Goal: Navigation & Orientation: Find specific page/section

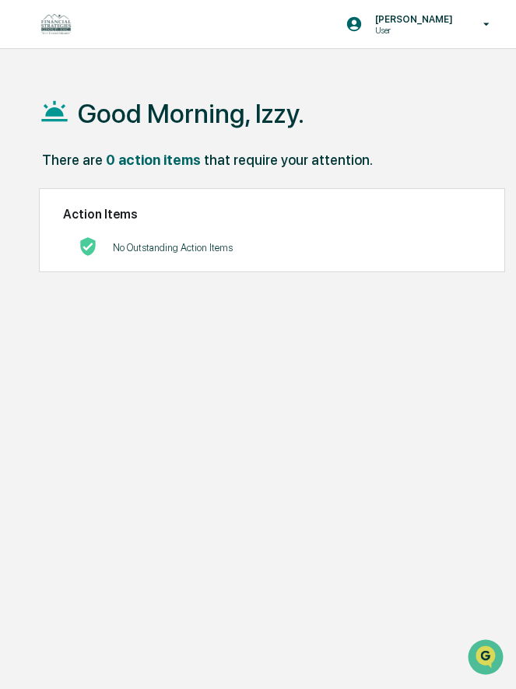
click at [413, 58] on div "Izzy Daboub User Good Morning, Izzy. There are 0 action items that require your…" at bounding box center [258, 381] width 516 height 763
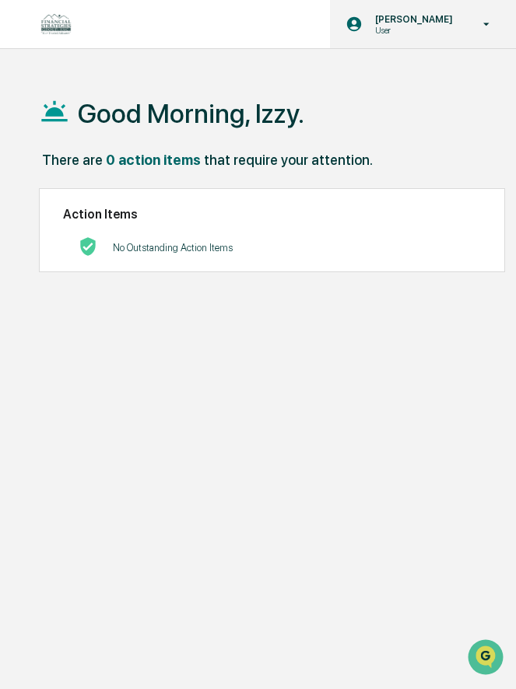
click at [422, 4] on div "Izzy Daboub User" at bounding box center [423, 24] width 186 height 48
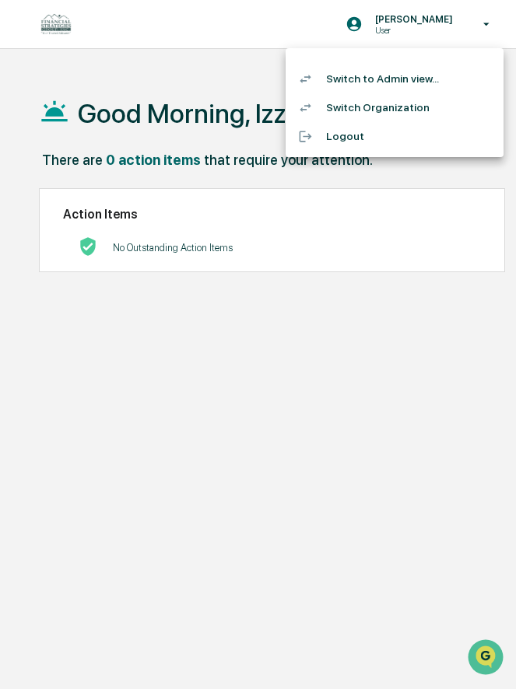
click at [422, 79] on li "Switch to Admin view..." at bounding box center [395, 79] width 218 height 29
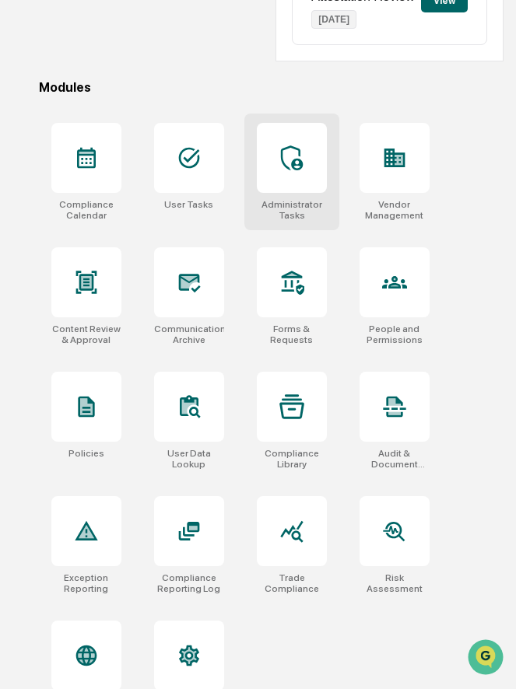
scroll to position [482, 0]
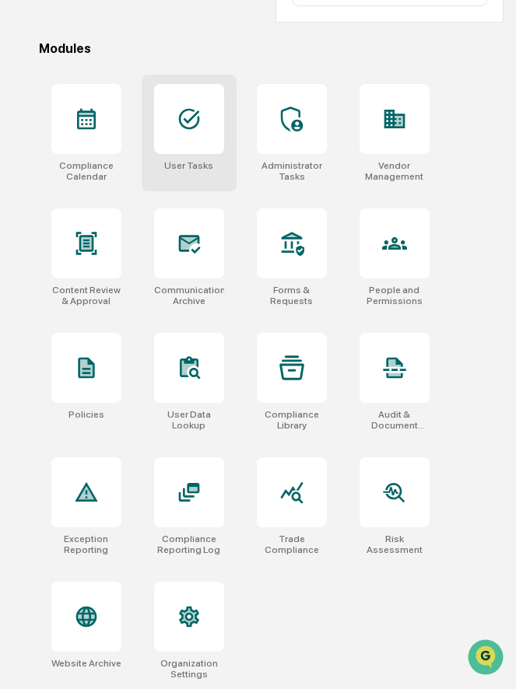
click at [194, 135] on div at bounding box center [189, 119] width 70 height 70
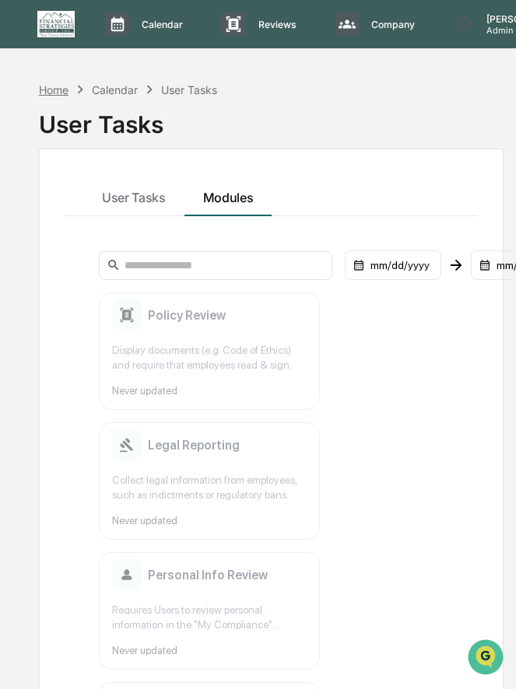
click at [58, 92] on div "Home" at bounding box center [54, 89] width 30 height 13
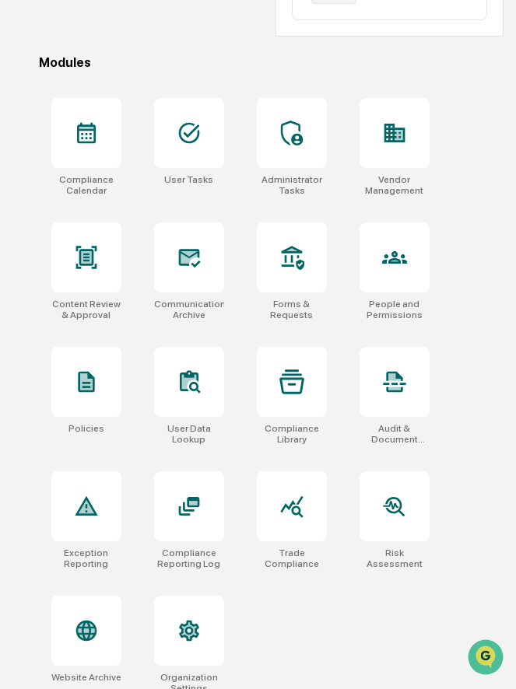
scroll to position [482, 0]
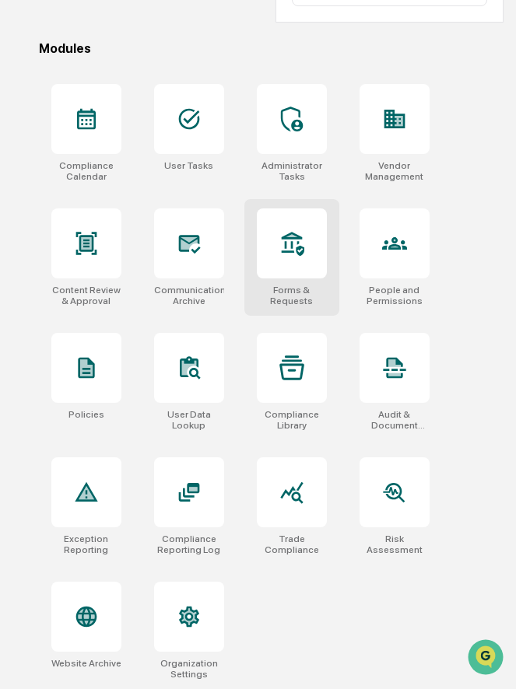
click at [299, 245] on icon at bounding box center [291, 243] width 25 height 25
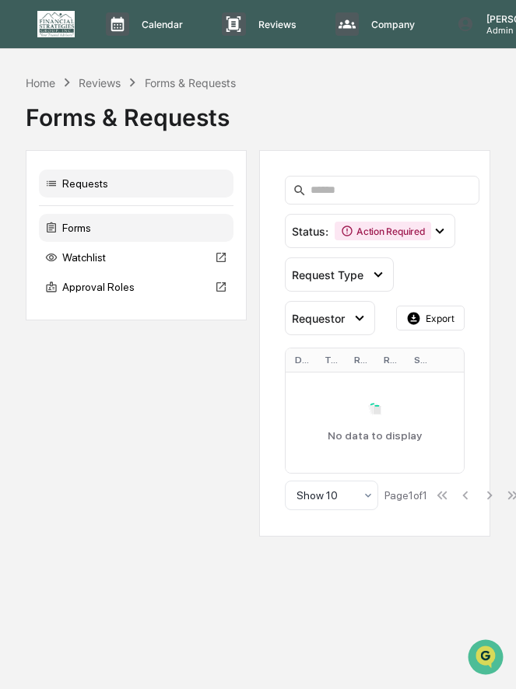
click at [162, 228] on div "Forms" at bounding box center [136, 228] width 194 height 28
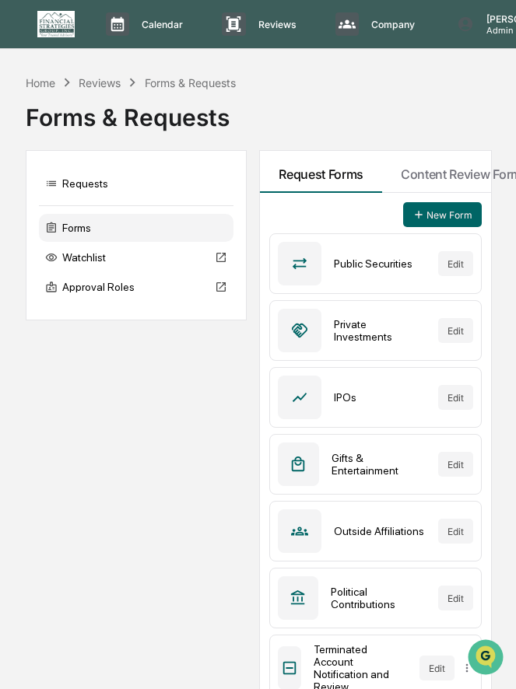
scroll to position [24, 0]
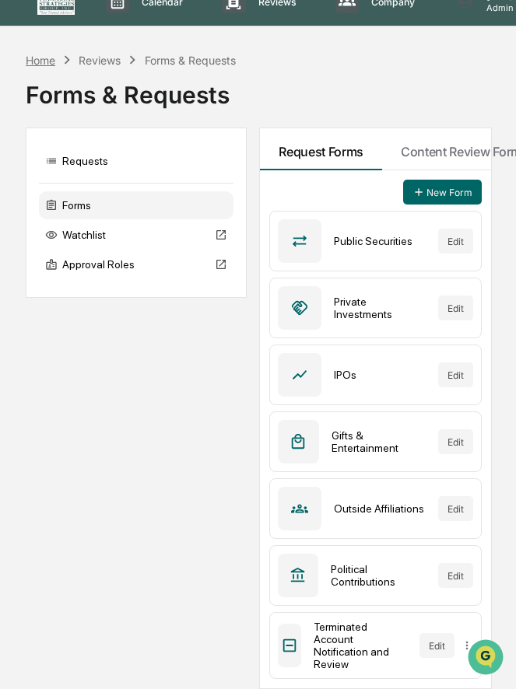
click at [43, 57] on div "Home" at bounding box center [41, 60] width 30 height 13
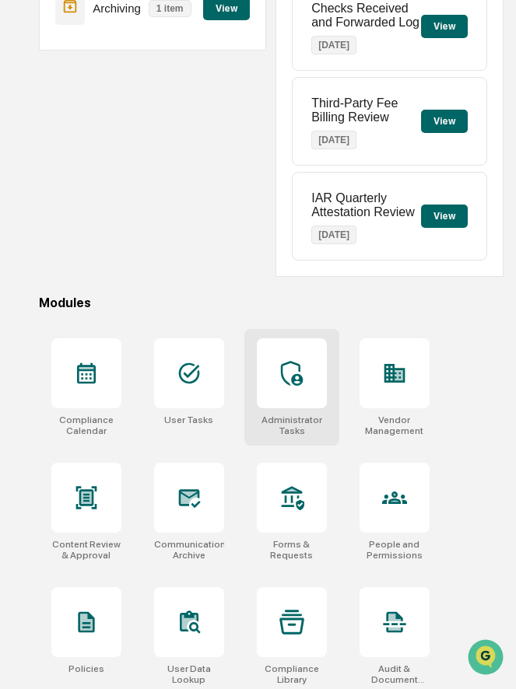
scroll to position [464, 0]
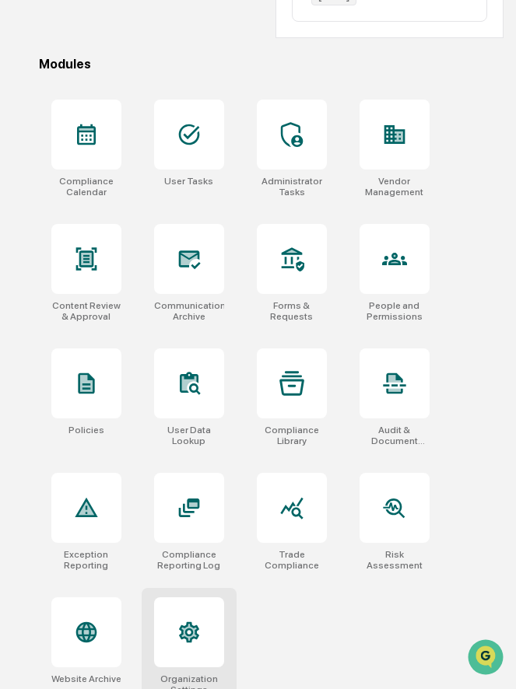
click at [214, 615] on div at bounding box center [189, 632] width 70 height 70
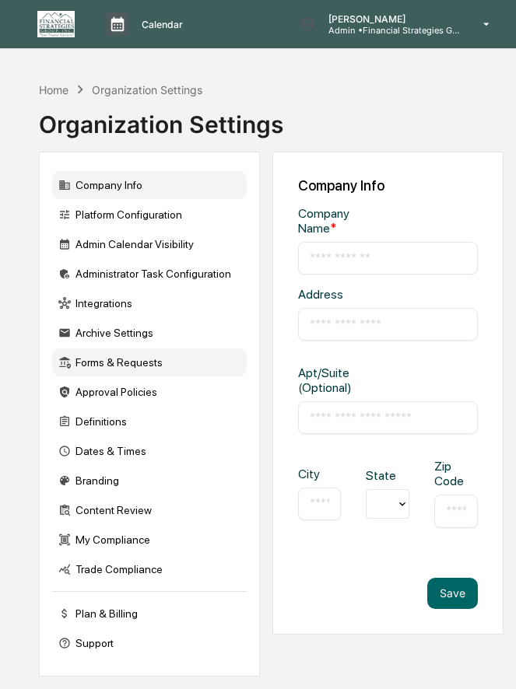
type input "**********"
type input "*******"
type input "******"
type input "*****"
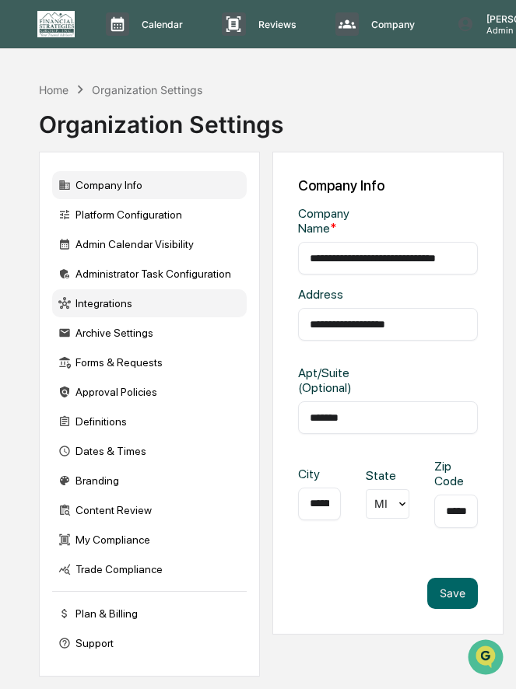
click at [135, 303] on div "Integrations" at bounding box center [149, 303] width 194 height 28
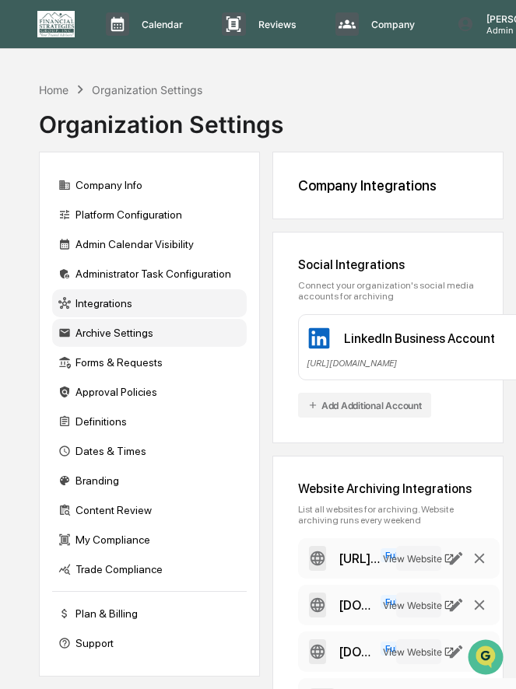
click at [122, 332] on div "Archive Settings" at bounding box center [149, 333] width 194 height 28
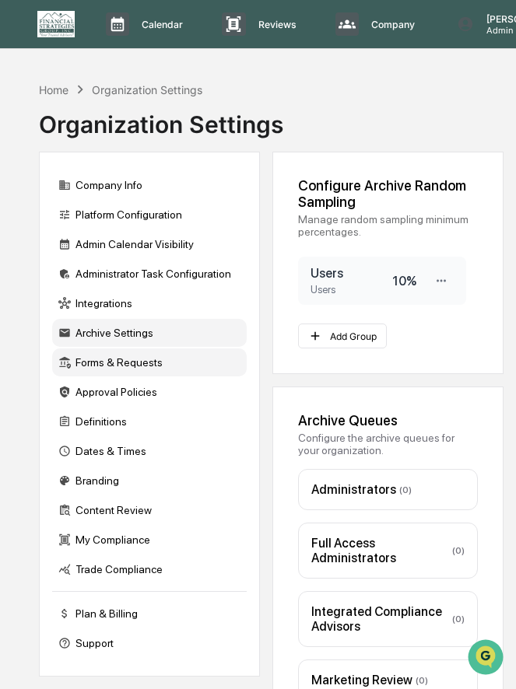
click at [117, 364] on div "Forms & Requests" at bounding box center [149, 363] width 194 height 28
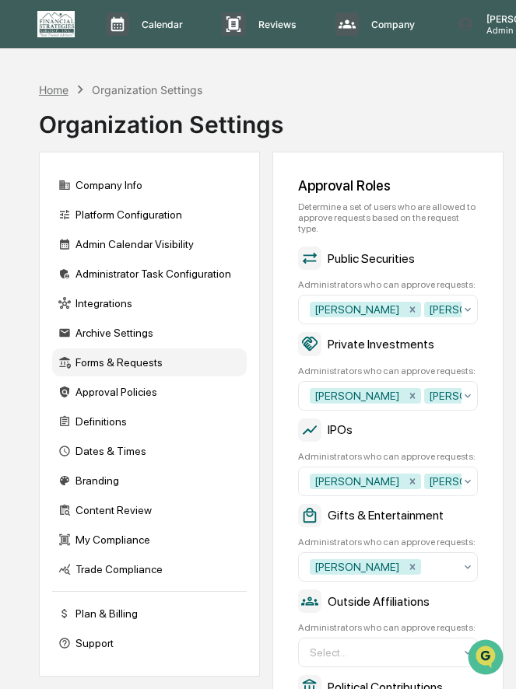
click at [58, 88] on div "Home" at bounding box center [54, 89] width 30 height 13
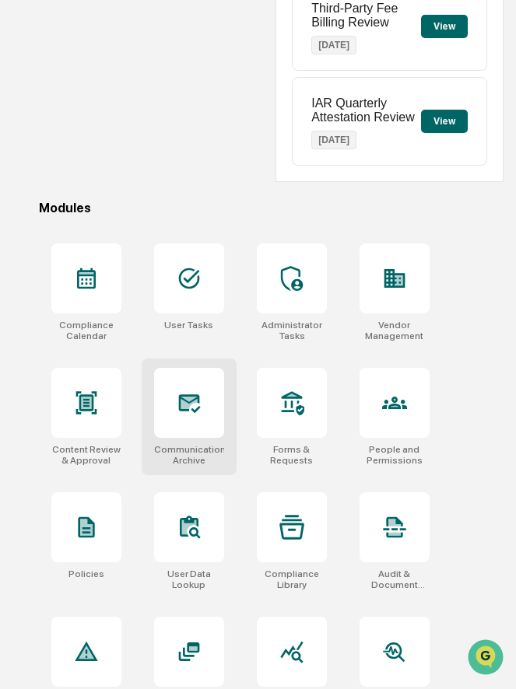
scroll to position [370, 0]
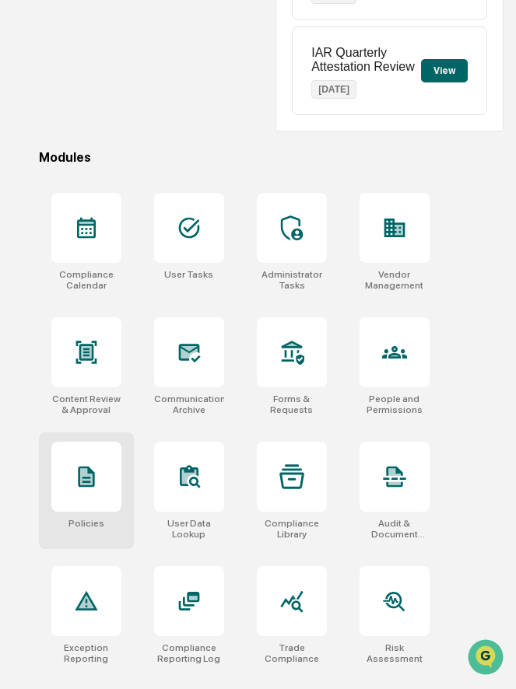
click at [66, 494] on div at bounding box center [86, 477] width 70 height 70
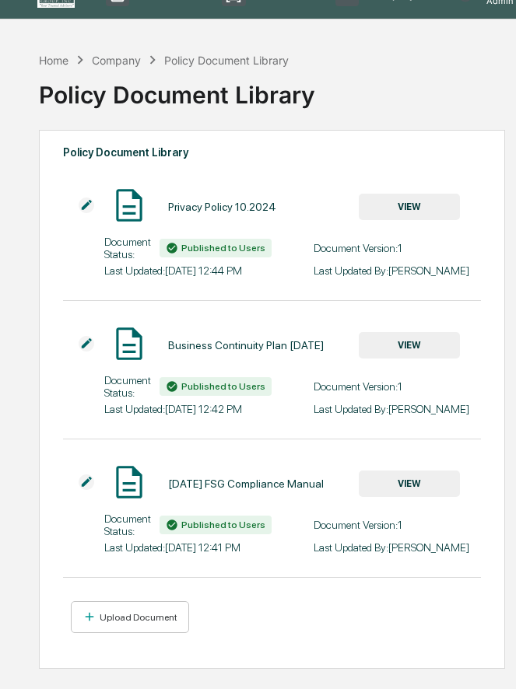
scroll to position [74, 0]
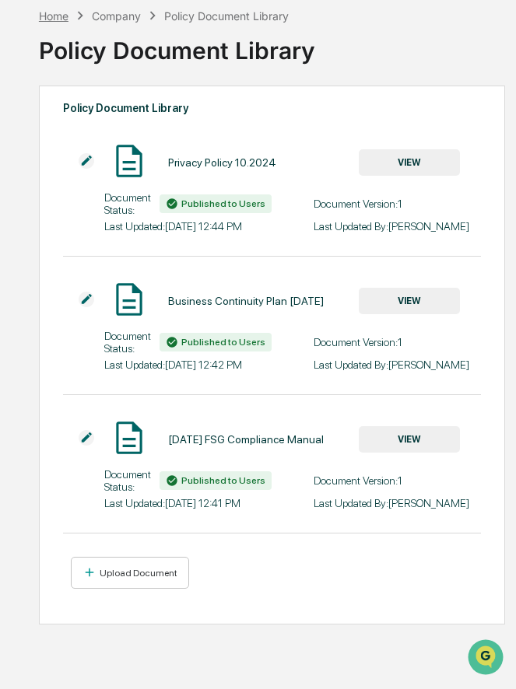
click at [59, 17] on div "Home" at bounding box center [54, 15] width 30 height 13
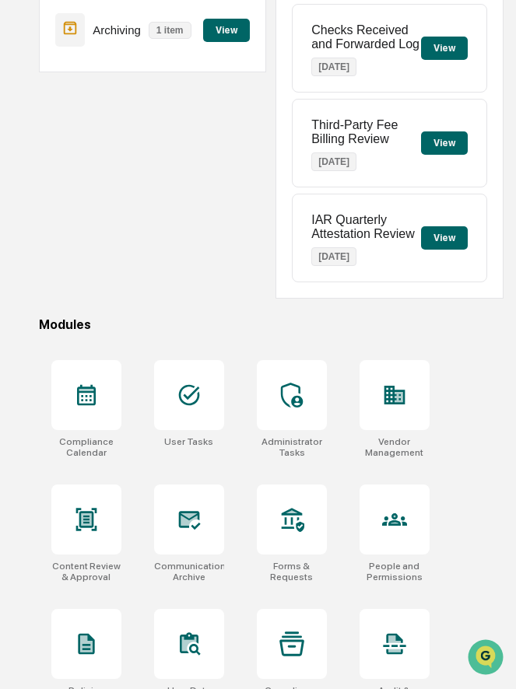
scroll to position [482, 0]
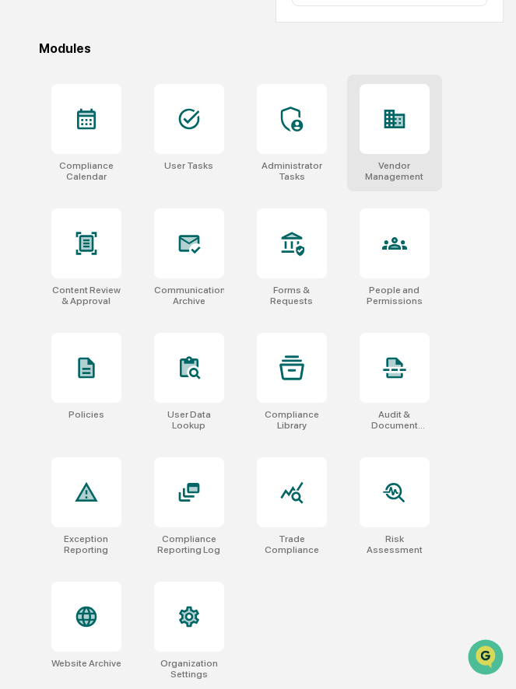
click at [403, 144] on div at bounding box center [394, 119] width 70 height 70
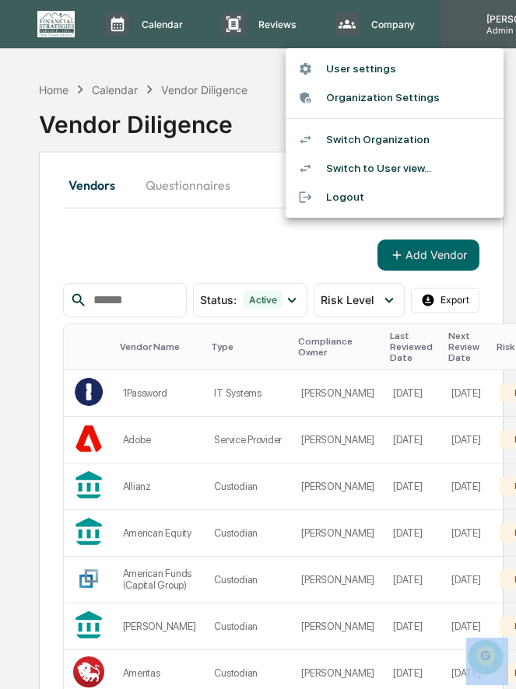
click at [503, 23] on div at bounding box center [258, 344] width 516 height 689
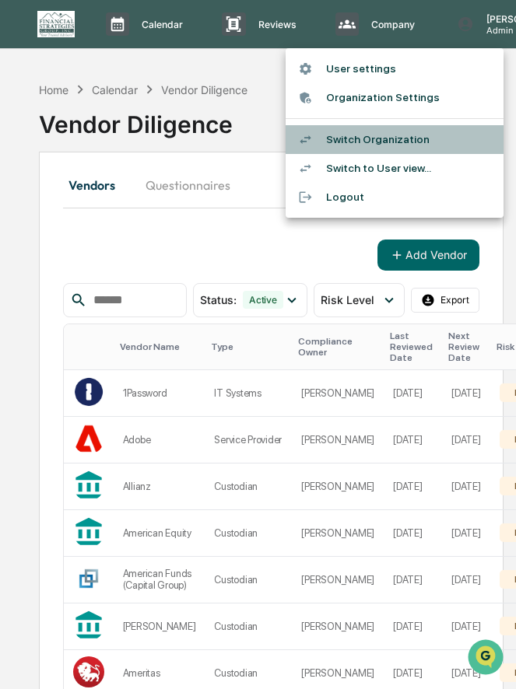
click at [390, 139] on li "Switch Organization" at bounding box center [395, 139] width 218 height 29
